Goal: Find specific page/section: Find specific page/section

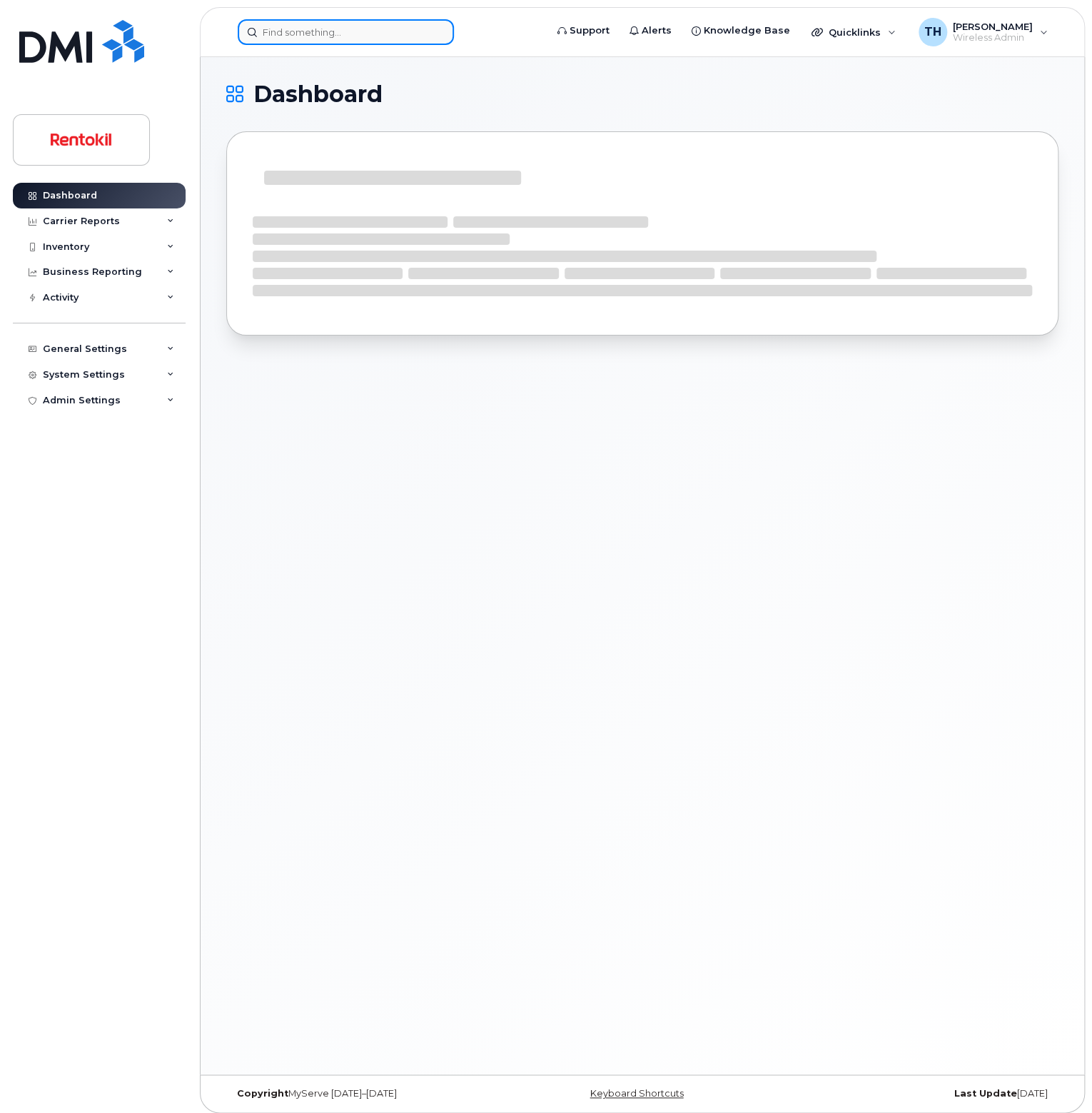
click at [315, 31] on input at bounding box center [345, 31] width 216 height 25
paste input "Dent"
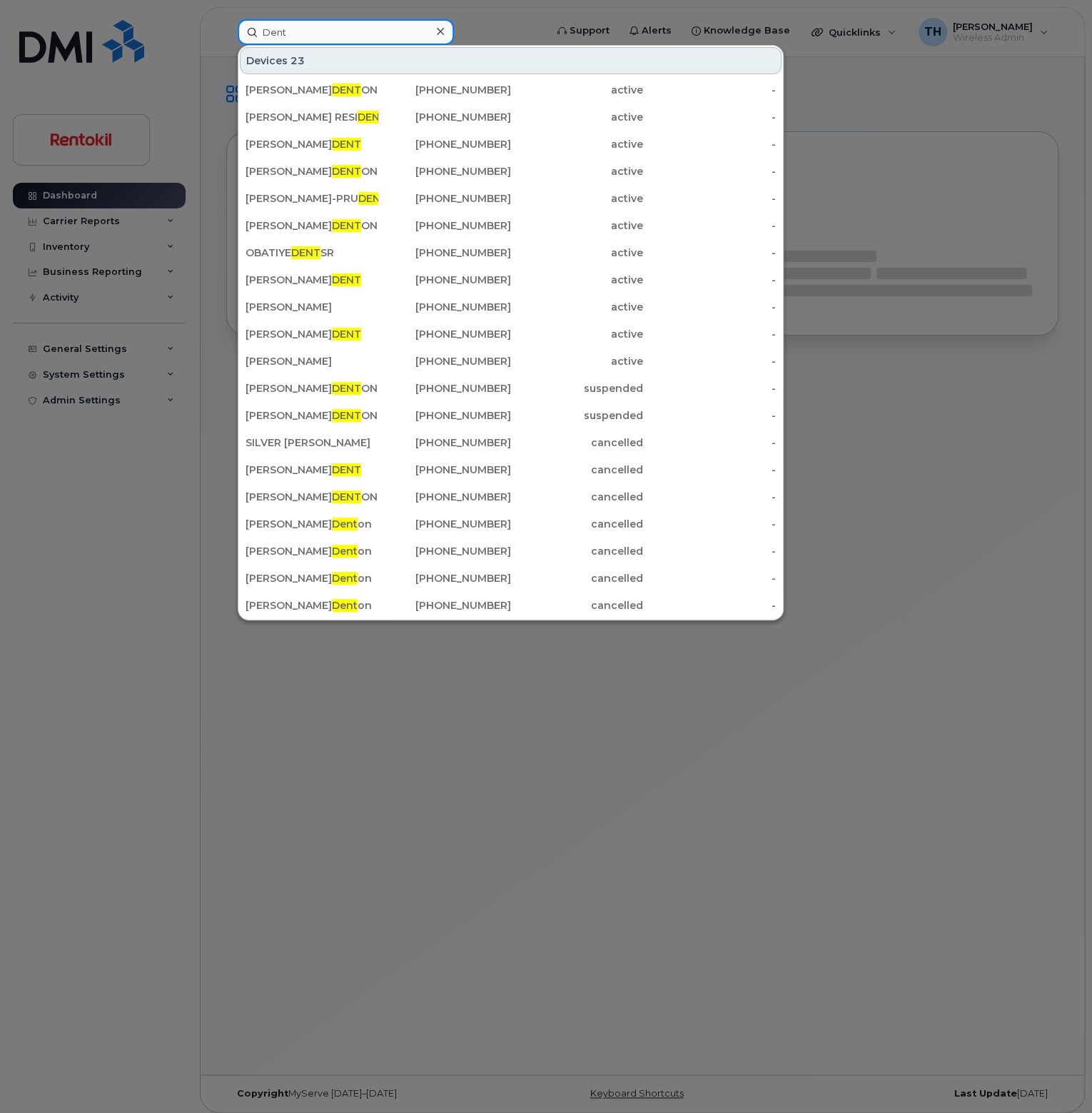
click at [317, 32] on input "Dent" at bounding box center [345, 31] width 216 height 25
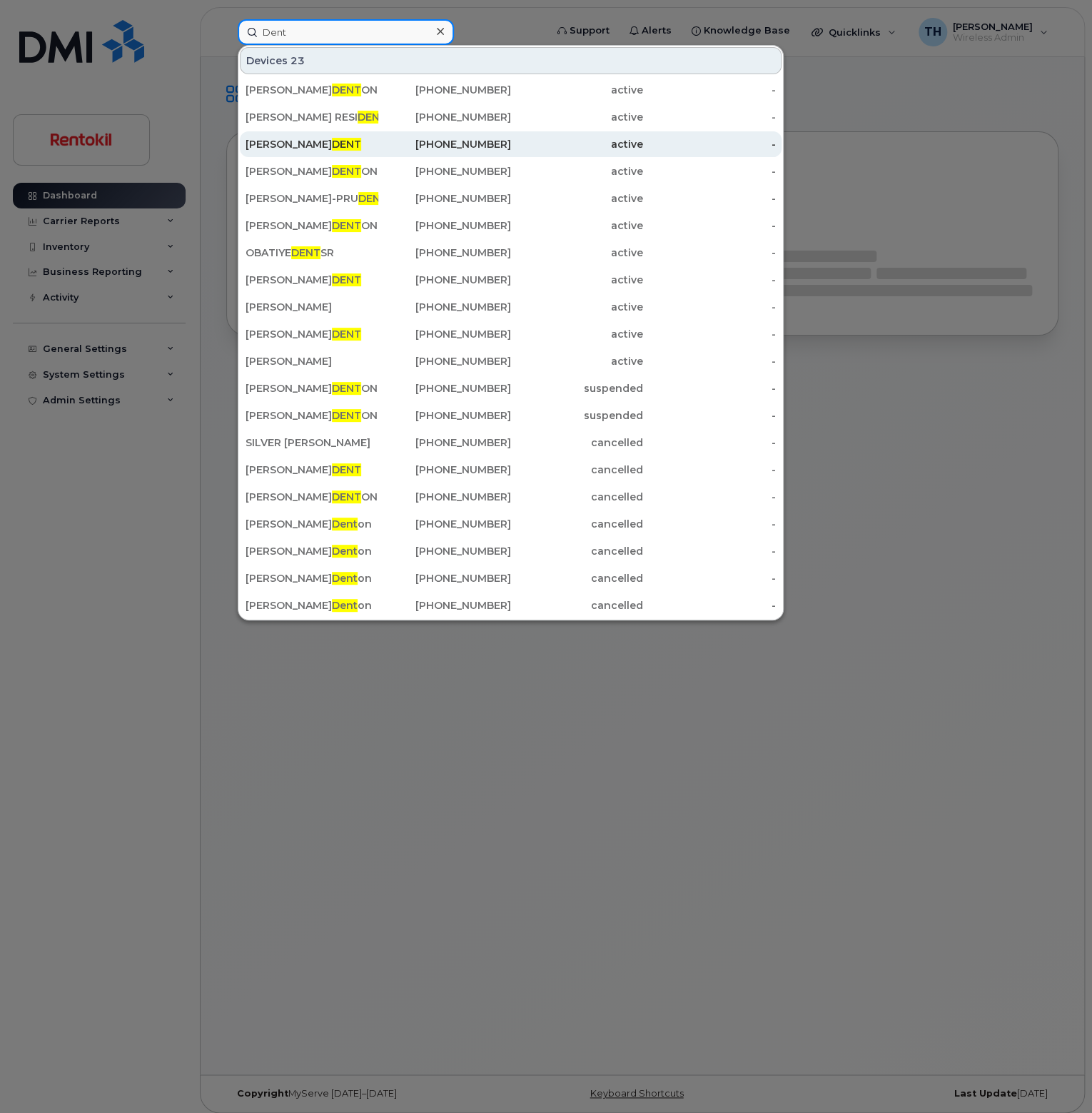
type input "Dent"
click at [326, 133] on div "[PERSON_NAME]" at bounding box center [311, 143] width 133 height 25
